Goal: Communication & Community: Answer question/provide support

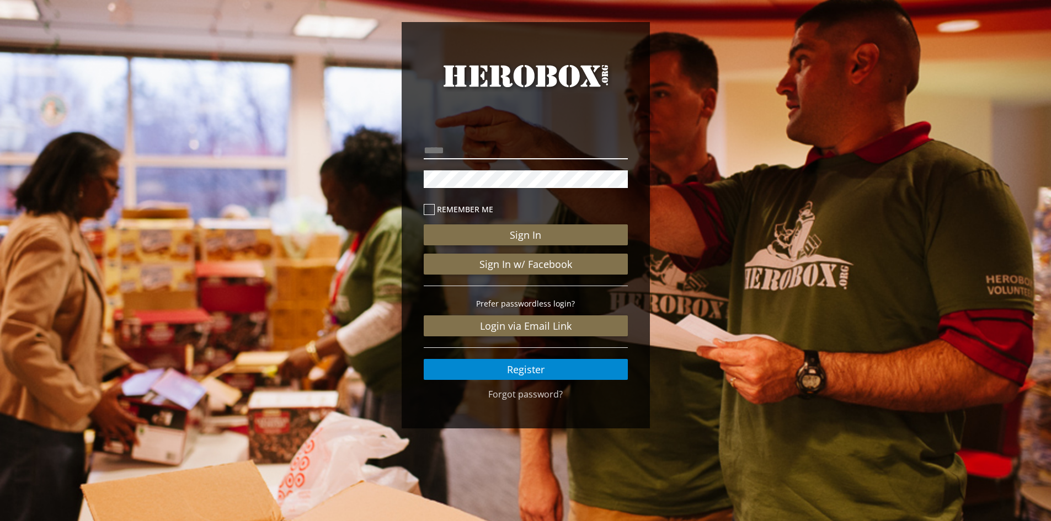
click at [464, 149] on input "email" at bounding box center [526, 151] width 204 height 18
type input "**********"
click at [424, 225] on button "Sign In" at bounding box center [526, 235] width 204 height 21
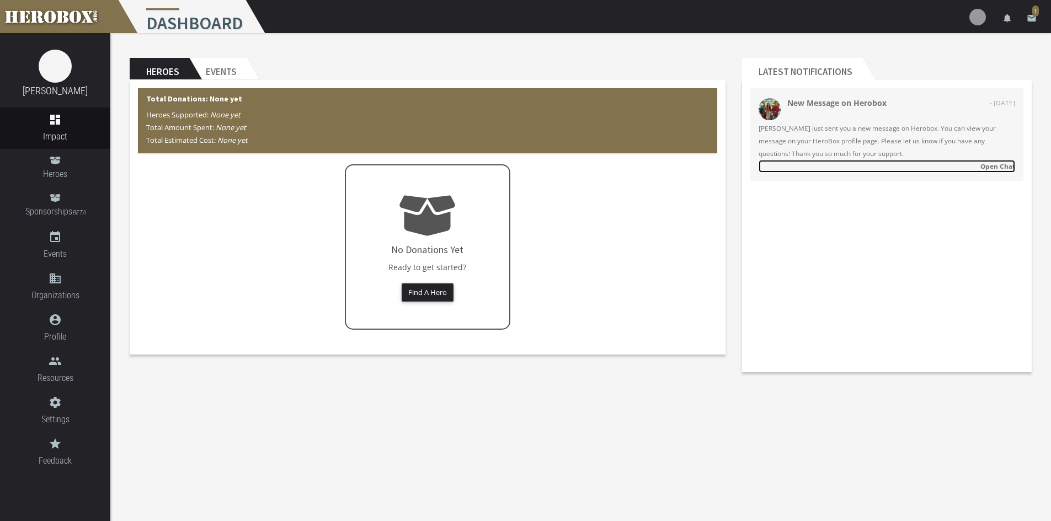
click at [995, 167] on strong "Open Chat" at bounding box center [997, 166] width 35 height 9
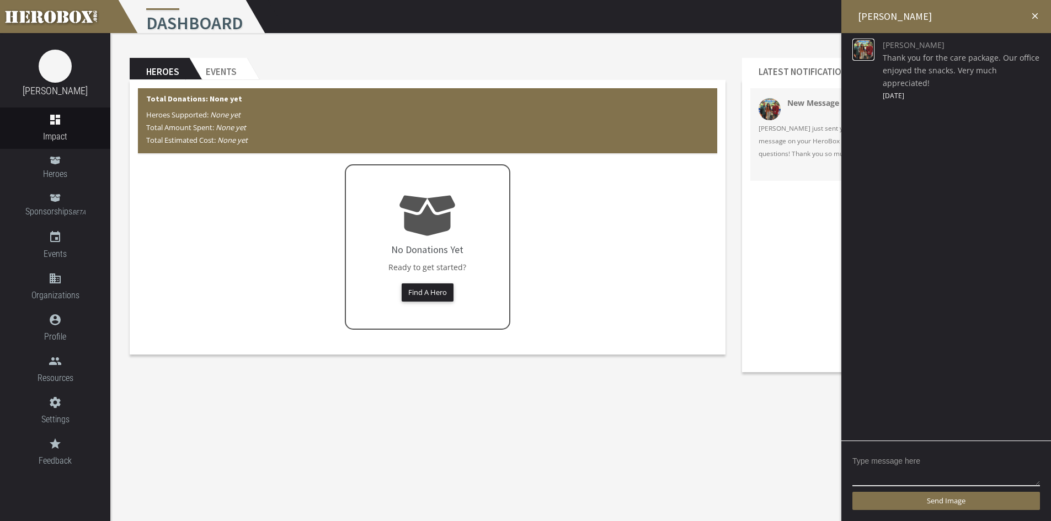
click at [861, 56] on img at bounding box center [863, 50] width 22 height 22
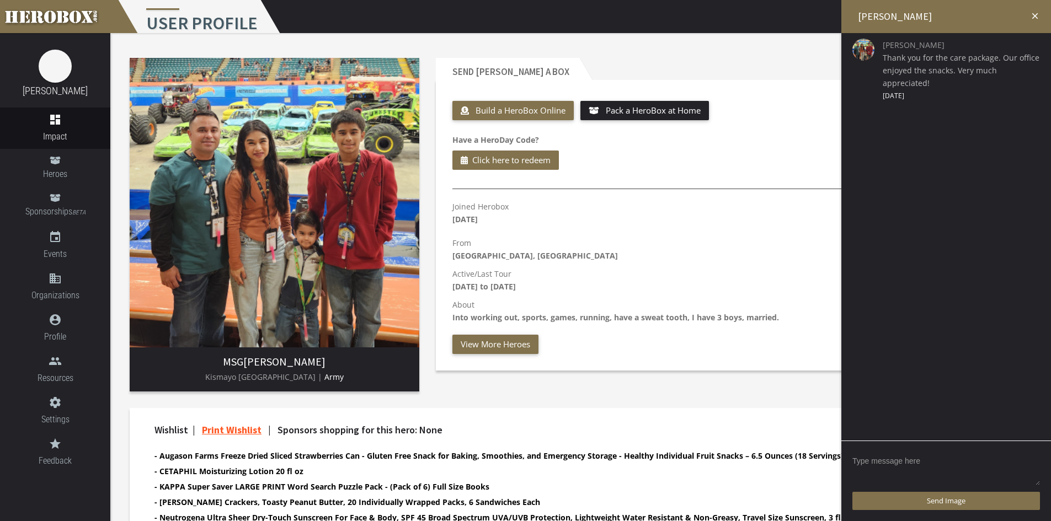
click at [918, 469] on textarea at bounding box center [946, 469] width 188 height 34
type textarea "F"
drag, startPoint x: 979, startPoint y: 463, endPoint x: 893, endPoint y: 461, distance: 86.1
click at [893, 461] on textarea "Of course! Glad to help where I can. I got out last year after 7 years so" at bounding box center [946, 469] width 188 height 34
click at [1016, 460] on textarea "Of course! I got out last year after 7 years so" at bounding box center [946, 469] width 188 height 34
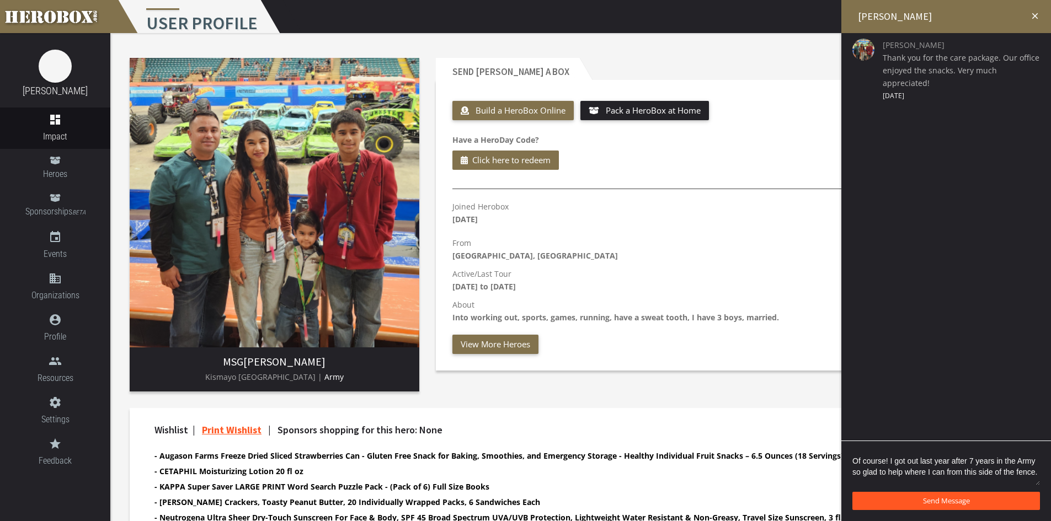
type textarea "Of course! I got out last year after 7 years in the Army so glad to help where …"
click at [957, 500] on span "Send Message" at bounding box center [946, 501] width 47 height 10
